Goal: Use online tool/utility: Utilize a website feature to perform a specific function

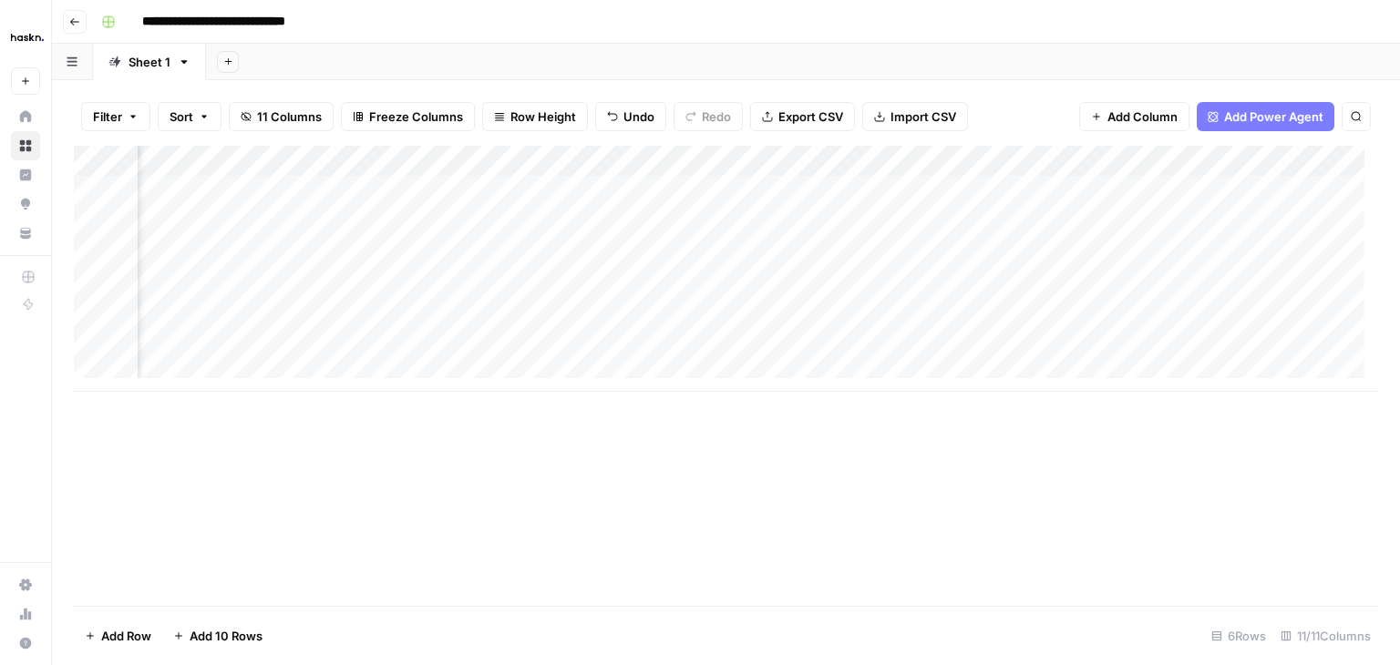
scroll to position [0, 1640]
click at [1085, 309] on div "Add Column" at bounding box center [726, 269] width 1304 height 246
click at [1086, 282] on div "Add Column" at bounding box center [726, 269] width 1304 height 246
click at [1084, 252] on div "Add Column" at bounding box center [726, 269] width 1304 height 246
click at [1240, 252] on div "Add Column" at bounding box center [726, 269] width 1304 height 246
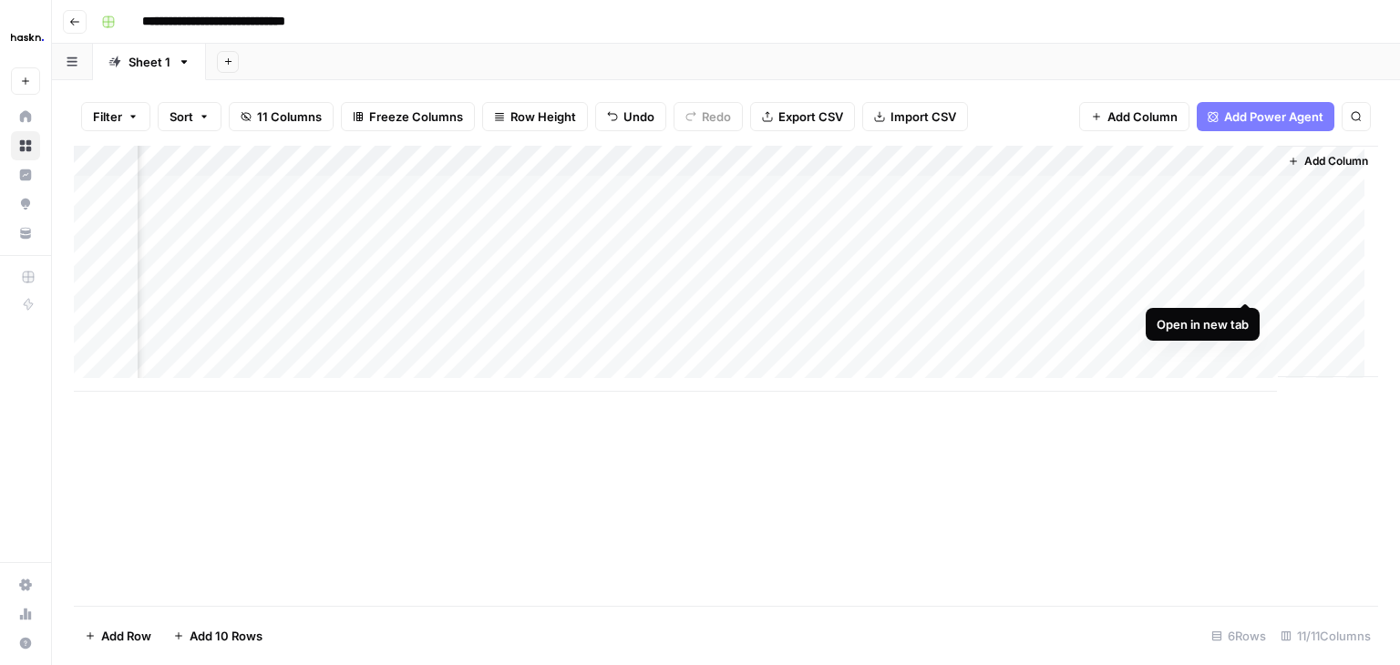
click at [1243, 281] on div "Add Column" at bounding box center [726, 269] width 1304 height 246
click at [1244, 309] on div "Add Column" at bounding box center [726, 269] width 1304 height 246
click at [1246, 287] on div "Add Column" at bounding box center [726, 269] width 1304 height 246
